Goal: Task Accomplishment & Management: Manage account settings

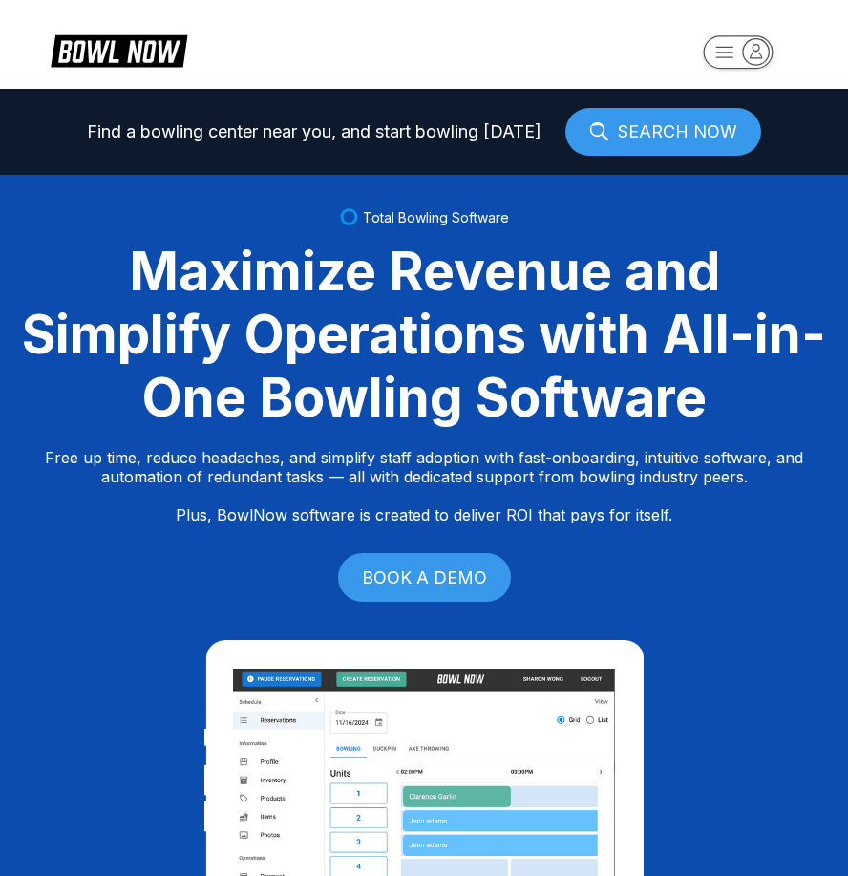
click at [711, 50] on rect "button" at bounding box center [738, 51] width 70 height 33
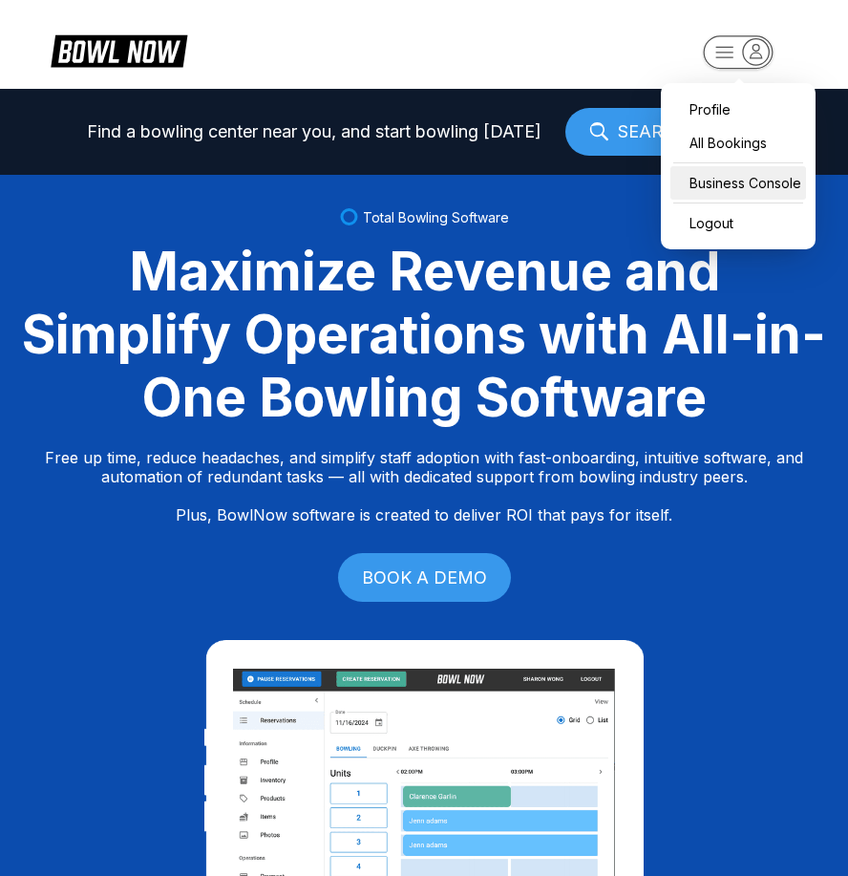
click at [761, 190] on div "Business Console" at bounding box center [738, 182] width 136 height 33
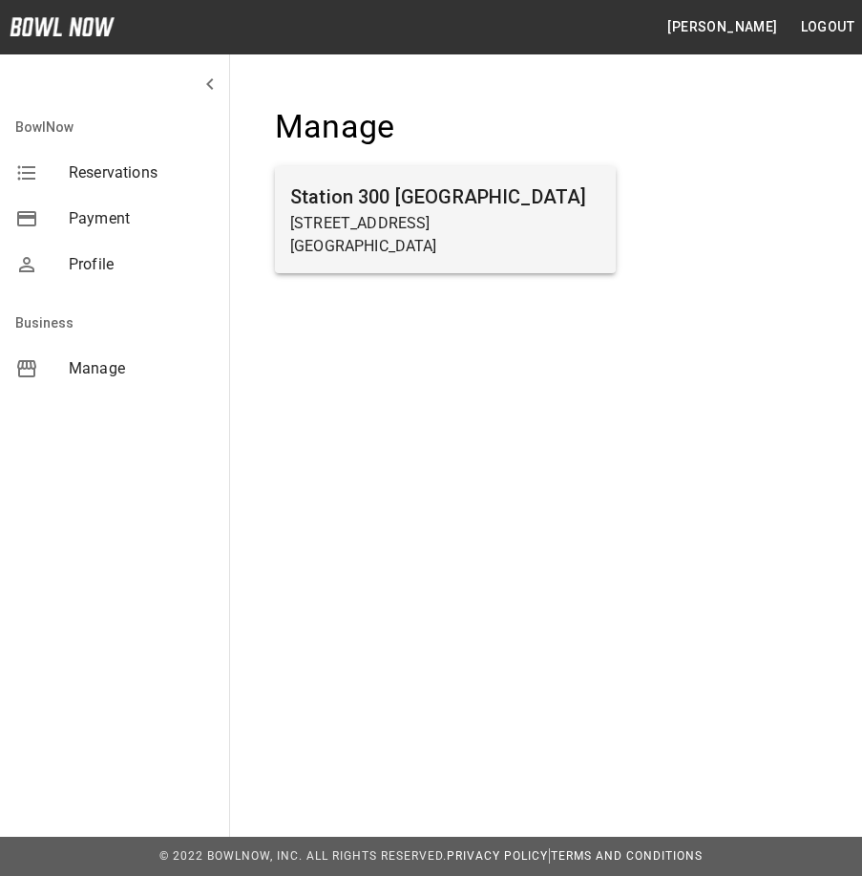
click at [508, 221] on p "2317 Browns Bridge Rd" at bounding box center [445, 223] width 310 height 23
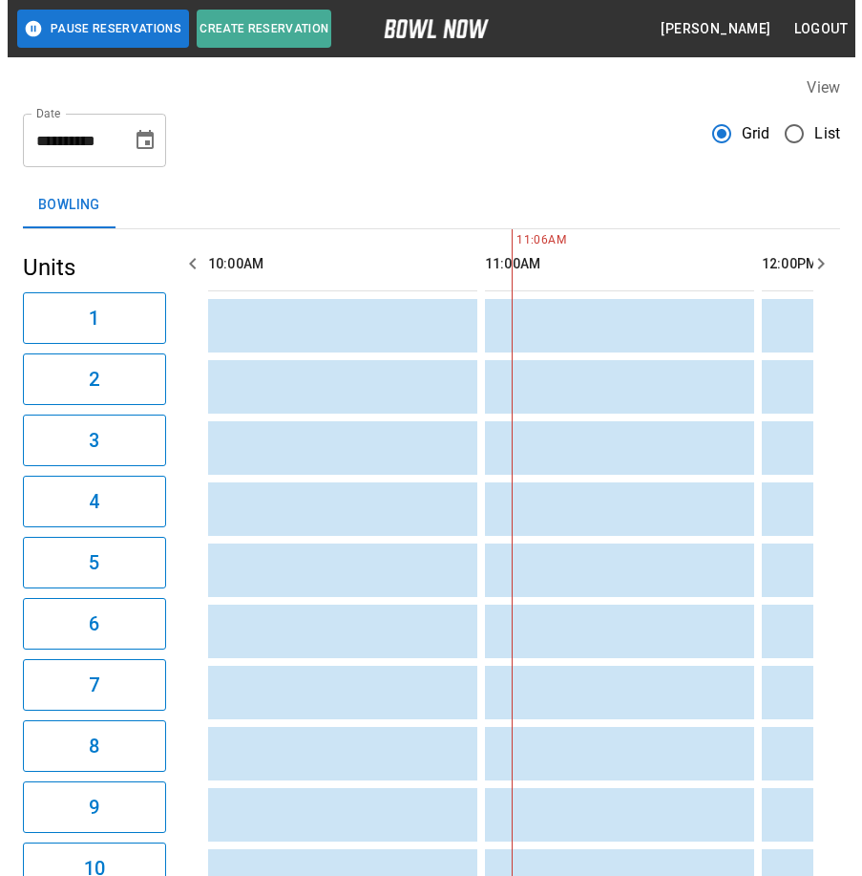
scroll to position [0, 277]
